Goal: Information Seeking & Learning: Find specific fact

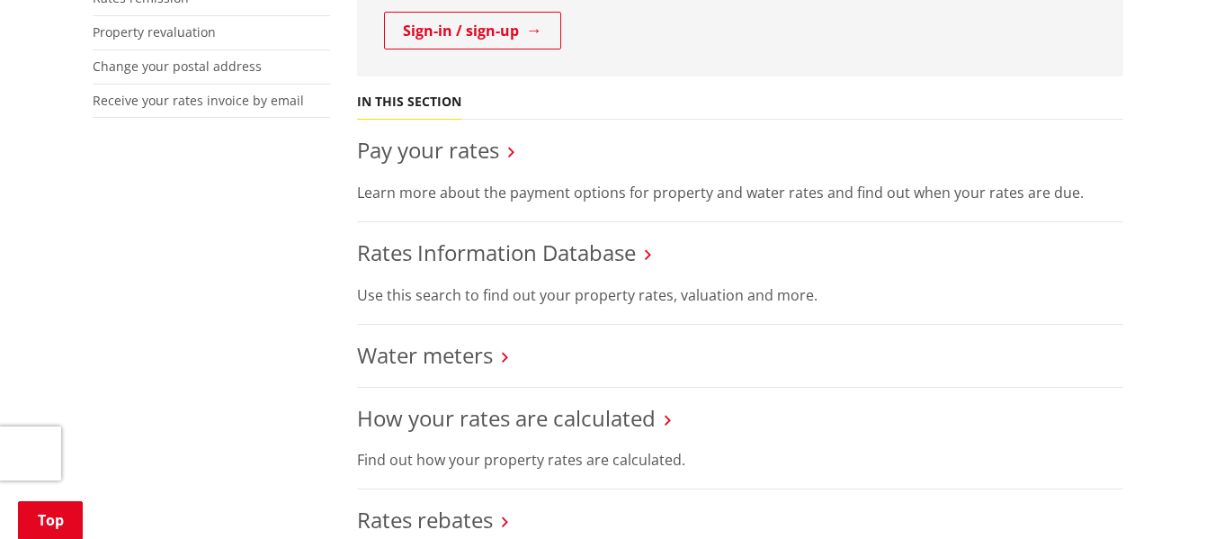
scroll to position [593, 0]
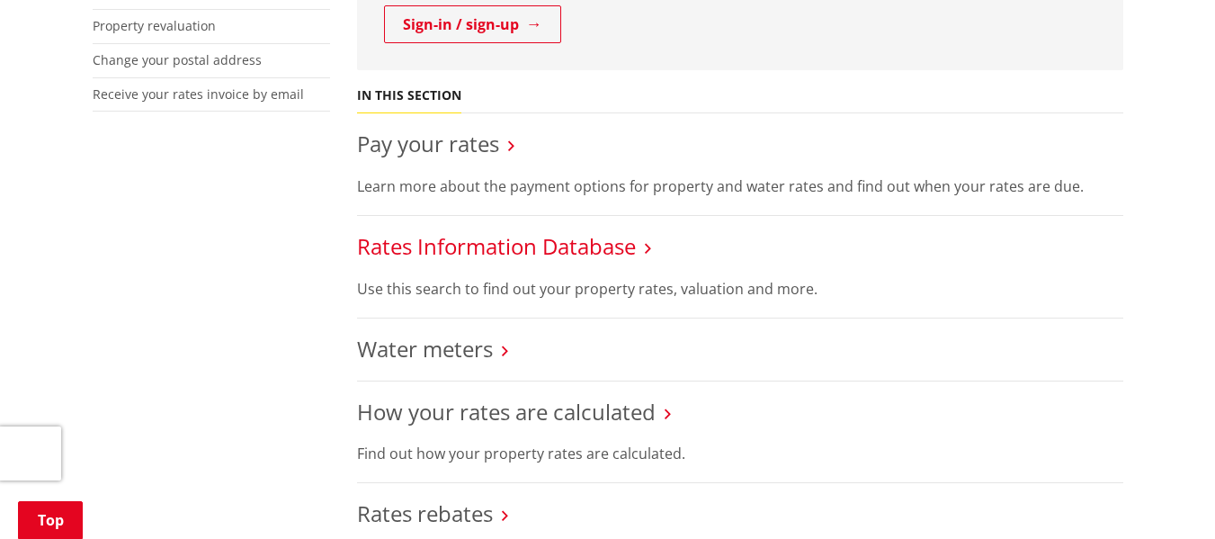
click at [492, 254] on link "Rates Information Database" at bounding box center [496, 246] width 279 height 30
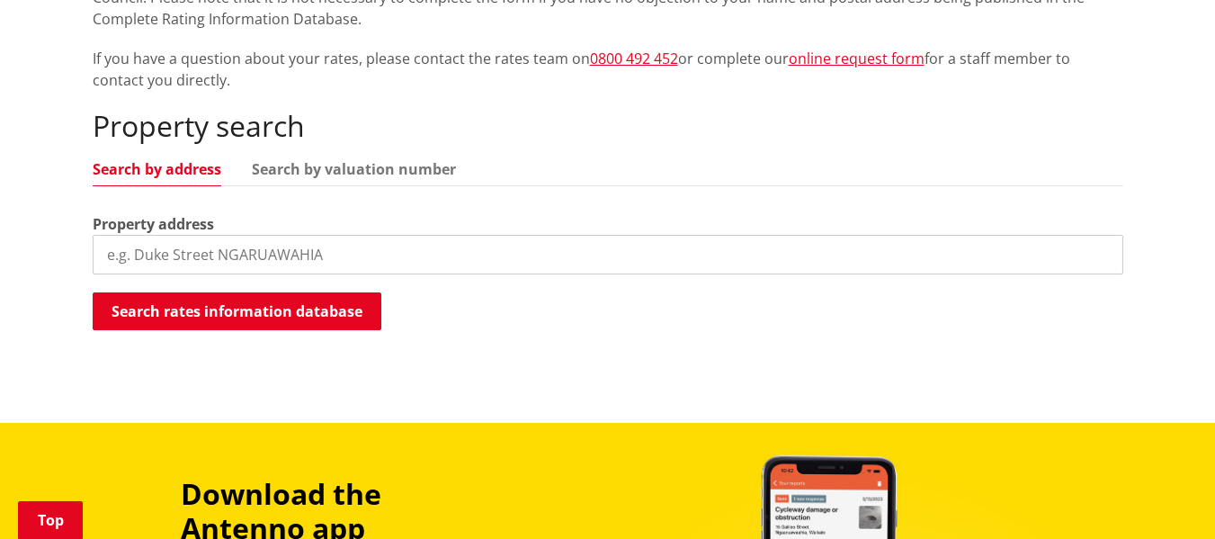
scroll to position [439, 0]
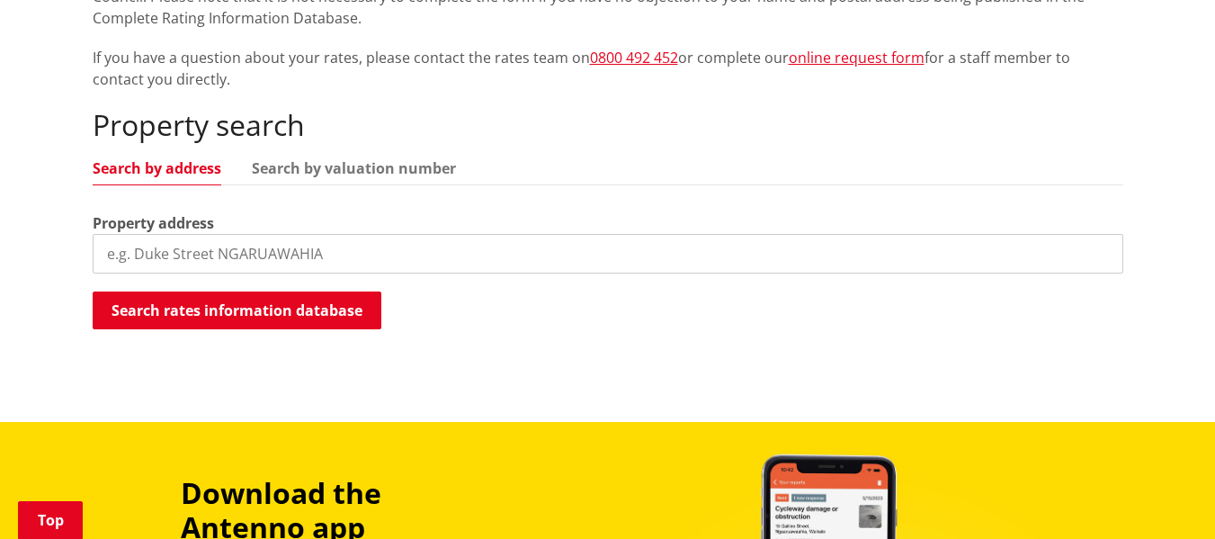
click at [443, 243] on input "search" at bounding box center [608, 254] width 1030 height 40
paste input "10 Rarangi Mai Lane, Karaka 2113"
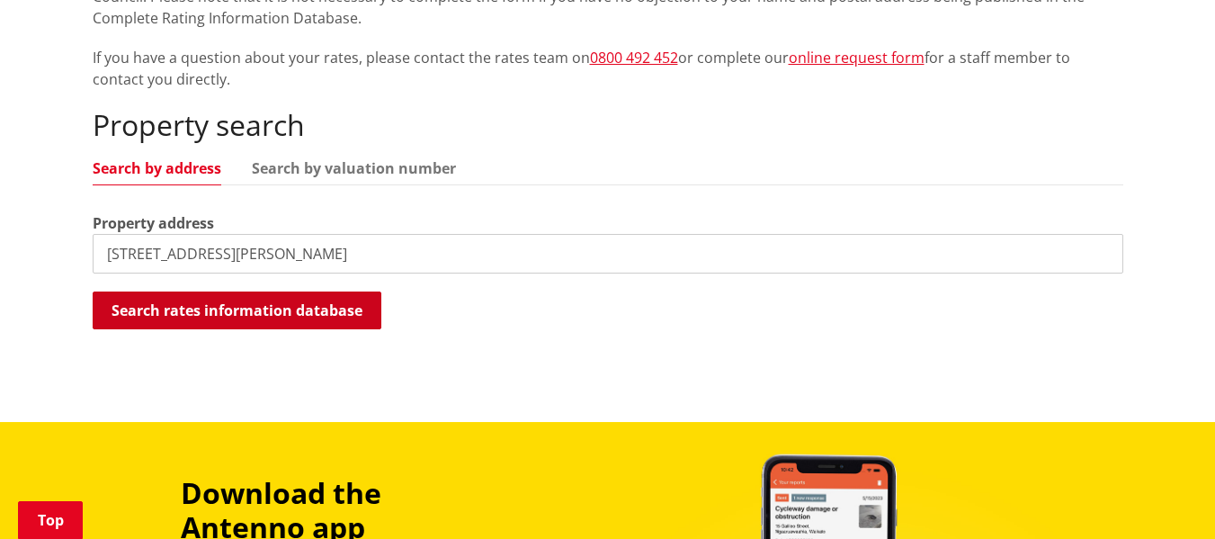
click at [348, 316] on button "Search rates information database" at bounding box center [237, 310] width 289 height 38
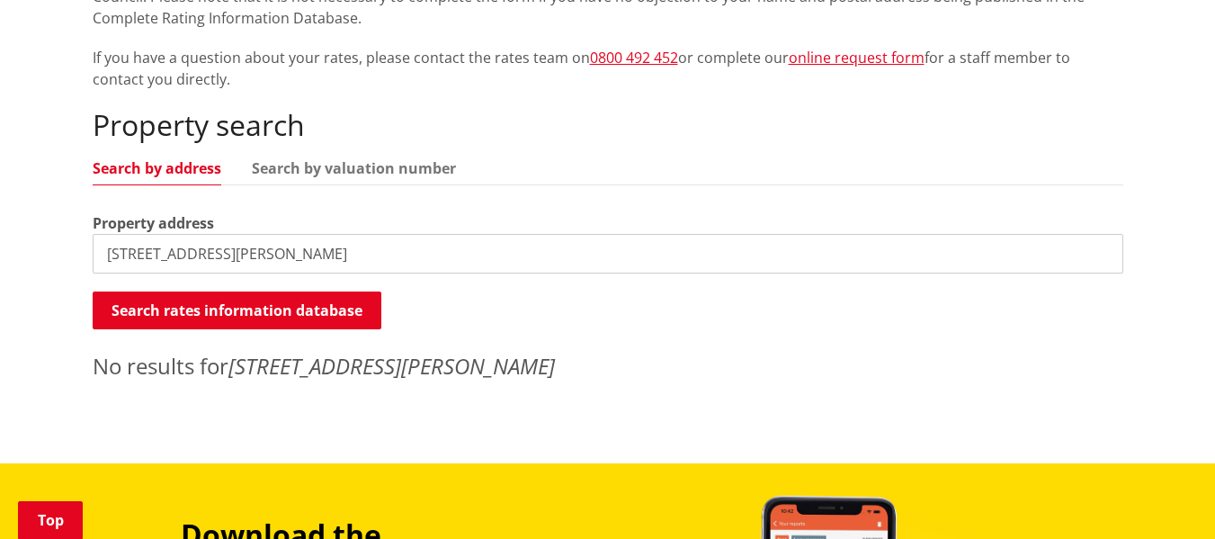
drag, startPoint x: 209, startPoint y: 250, endPoint x: 360, endPoint y: 254, distance: 151.1
click at [360, 254] on input "10 Rarangi Mai Lane" at bounding box center [608, 254] width 1030 height 40
type input "10 Rarangi Mai"
